Goal: Transaction & Acquisition: Purchase product/service

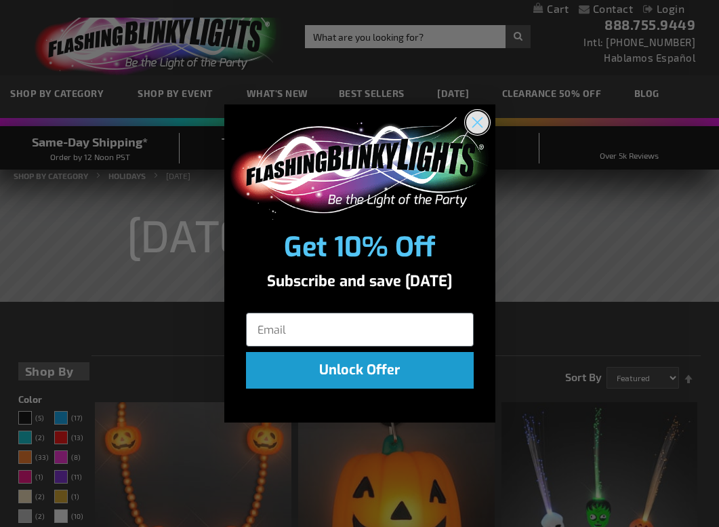
click at [481, 119] on circle "Close dialog" at bounding box center [477, 122] width 22 height 22
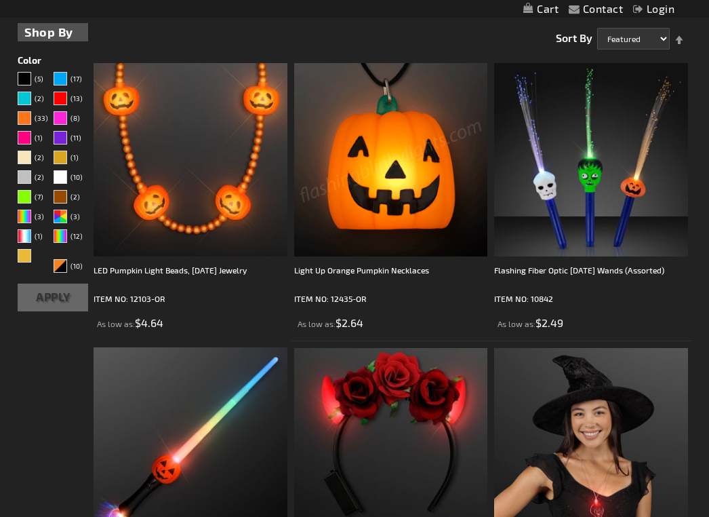
scroll to position [407, 0]
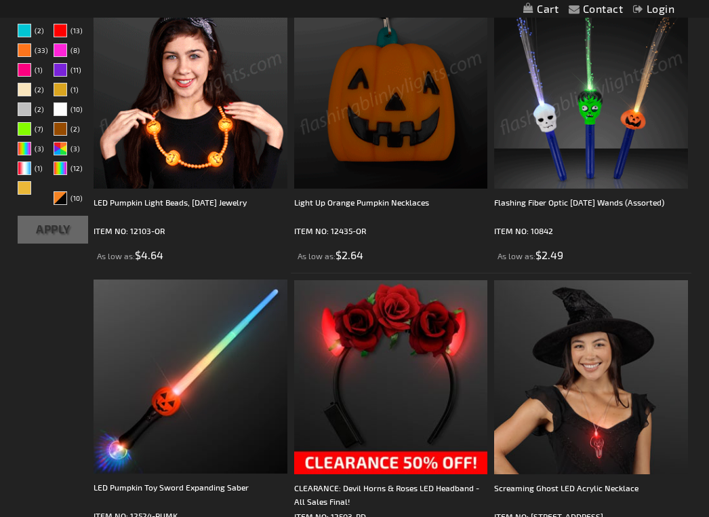
click at [249, 89] on img at bounding box center [190, 91] width 193 height 193
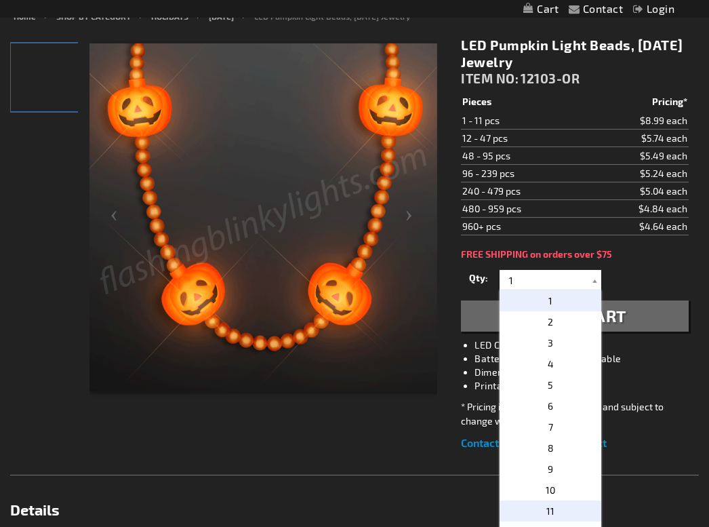
scroll to position [165, 0]
click at [548, 508] on span "11" at bounding box center [550, 511] width 8 height 12
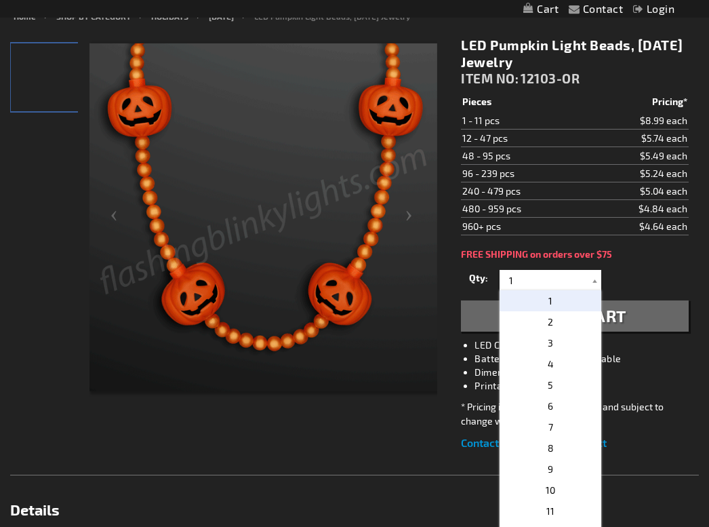
type input "11"
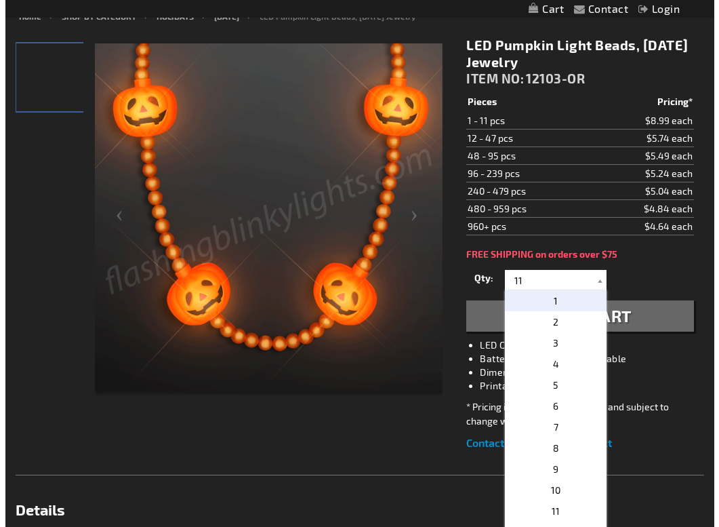
scroll to position [0, 0]
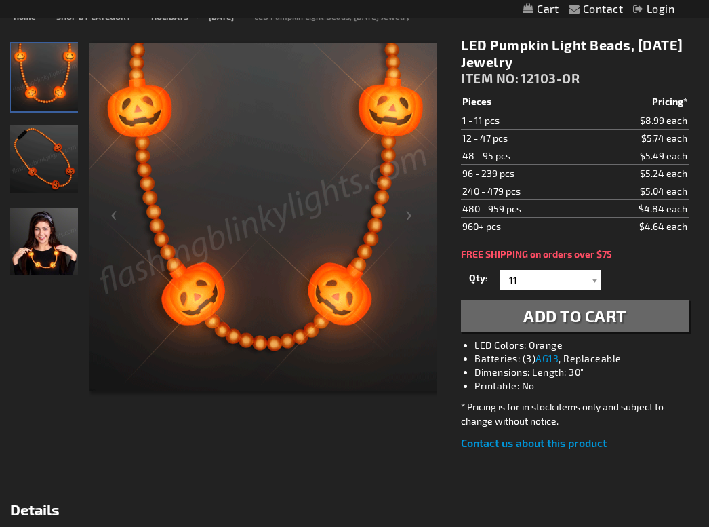
click at [580, 319] on span "Add to Cart" at bounding box center [574, 316] width 103 height 20
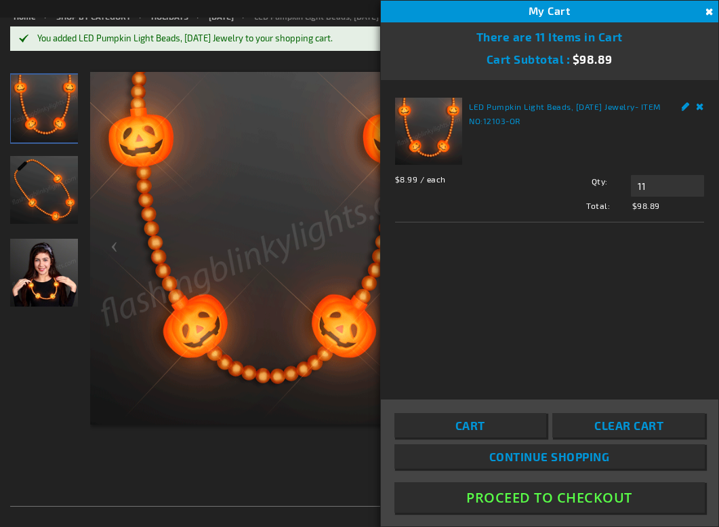
click at [486, 426] on link "Cart" at bounding box center [471, 425] width 152 height 24
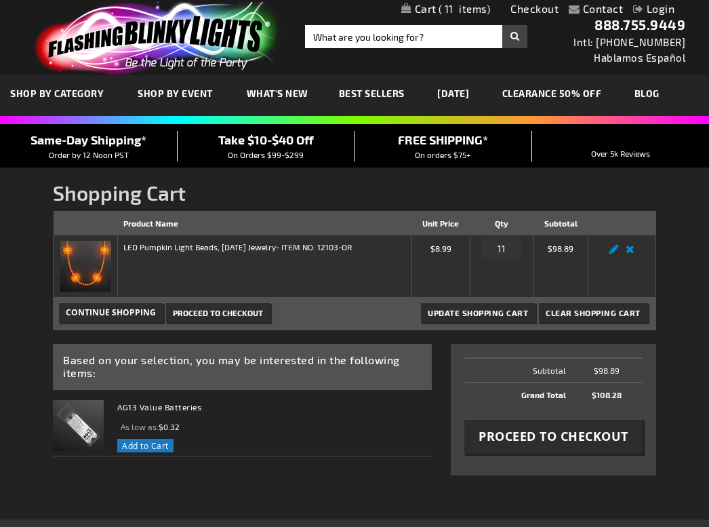
scroll to position [68, 0]
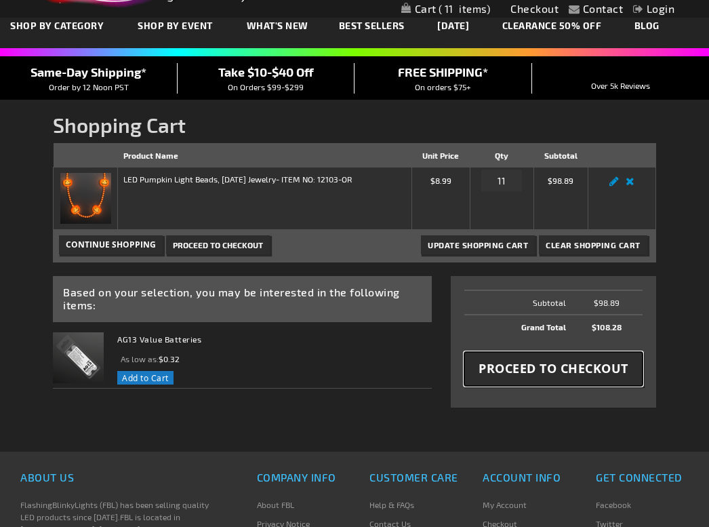
click at [537, 370] on span "Proceed to Checkout" at bounding box center [554, 368] width 150 height 17
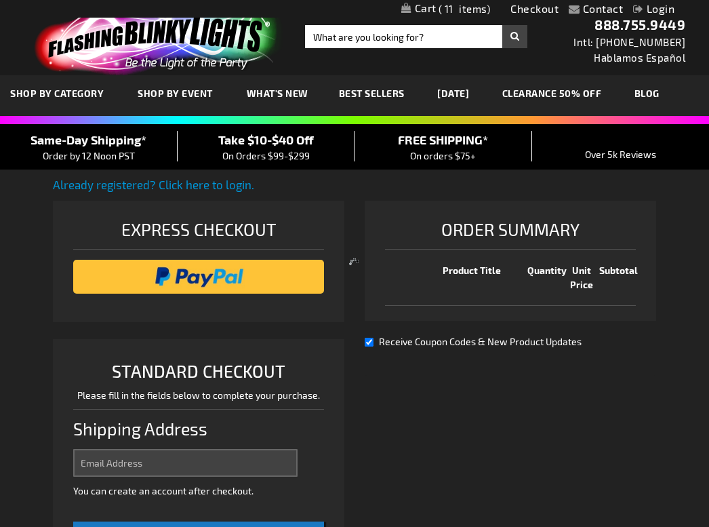
select select "US"
